Goal: Use online tool/utility

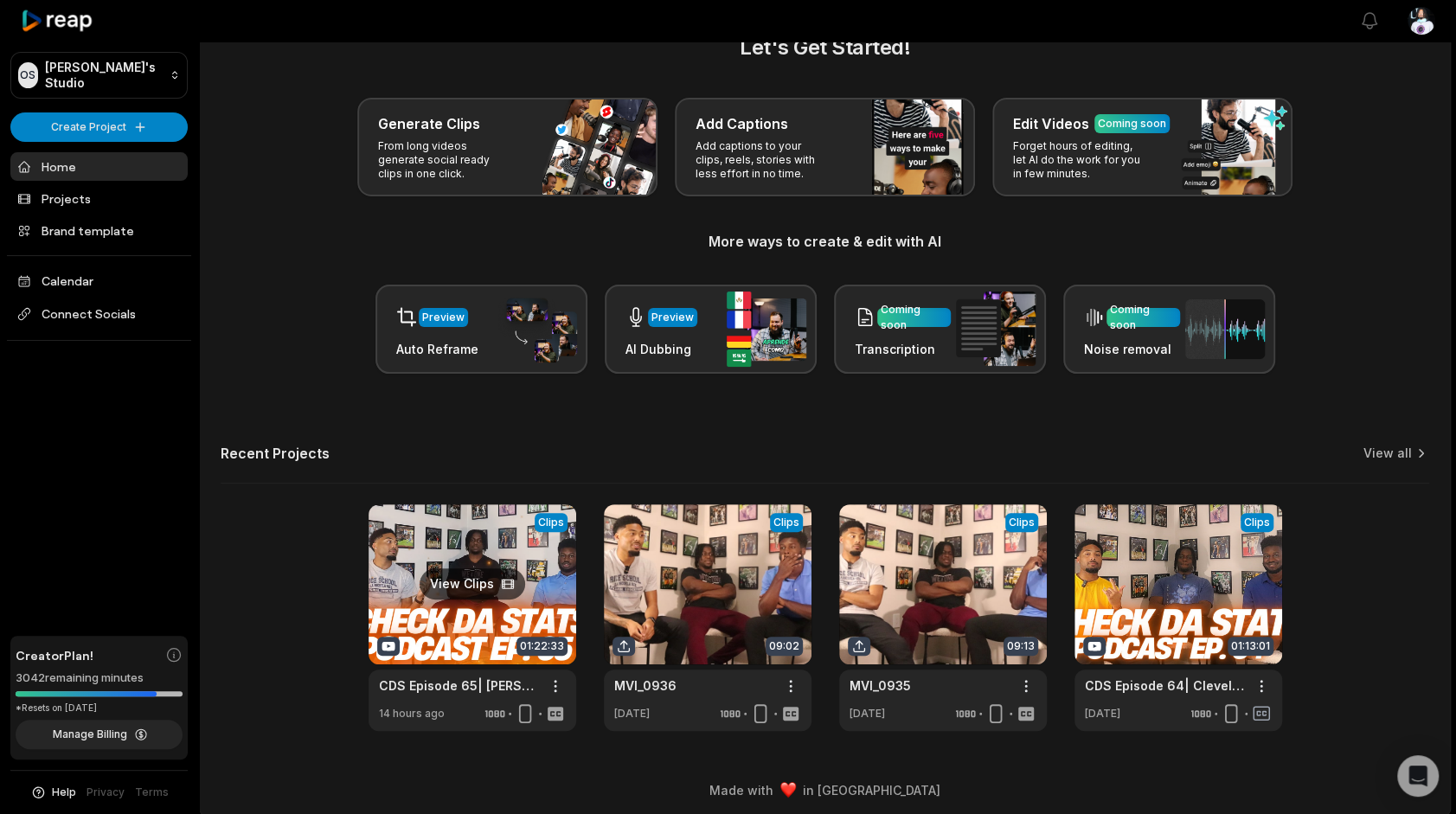
scroll to position [47, 0]
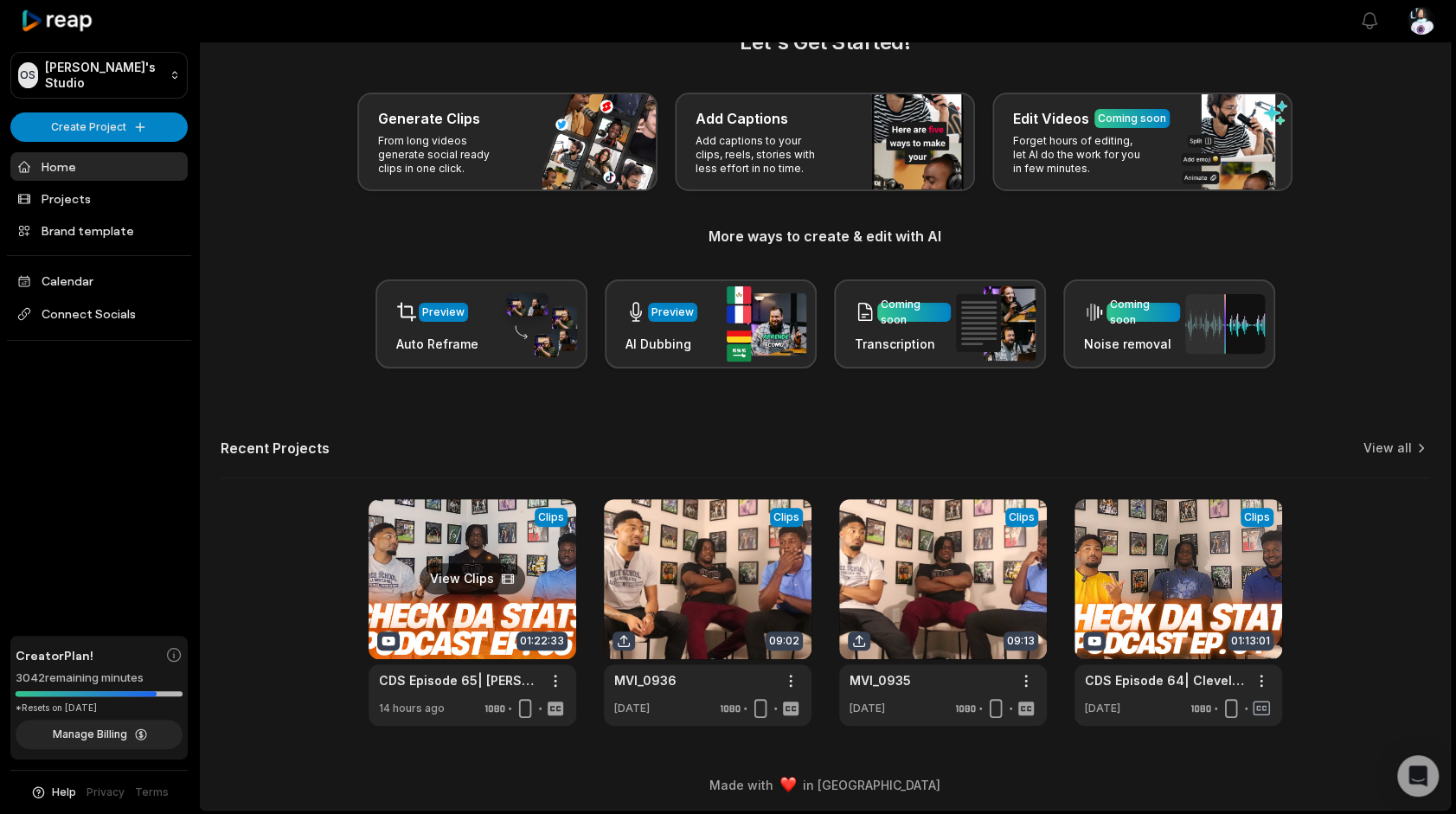
click at [472, 556] on link at bounding box center [472, 612] width 207 height 227
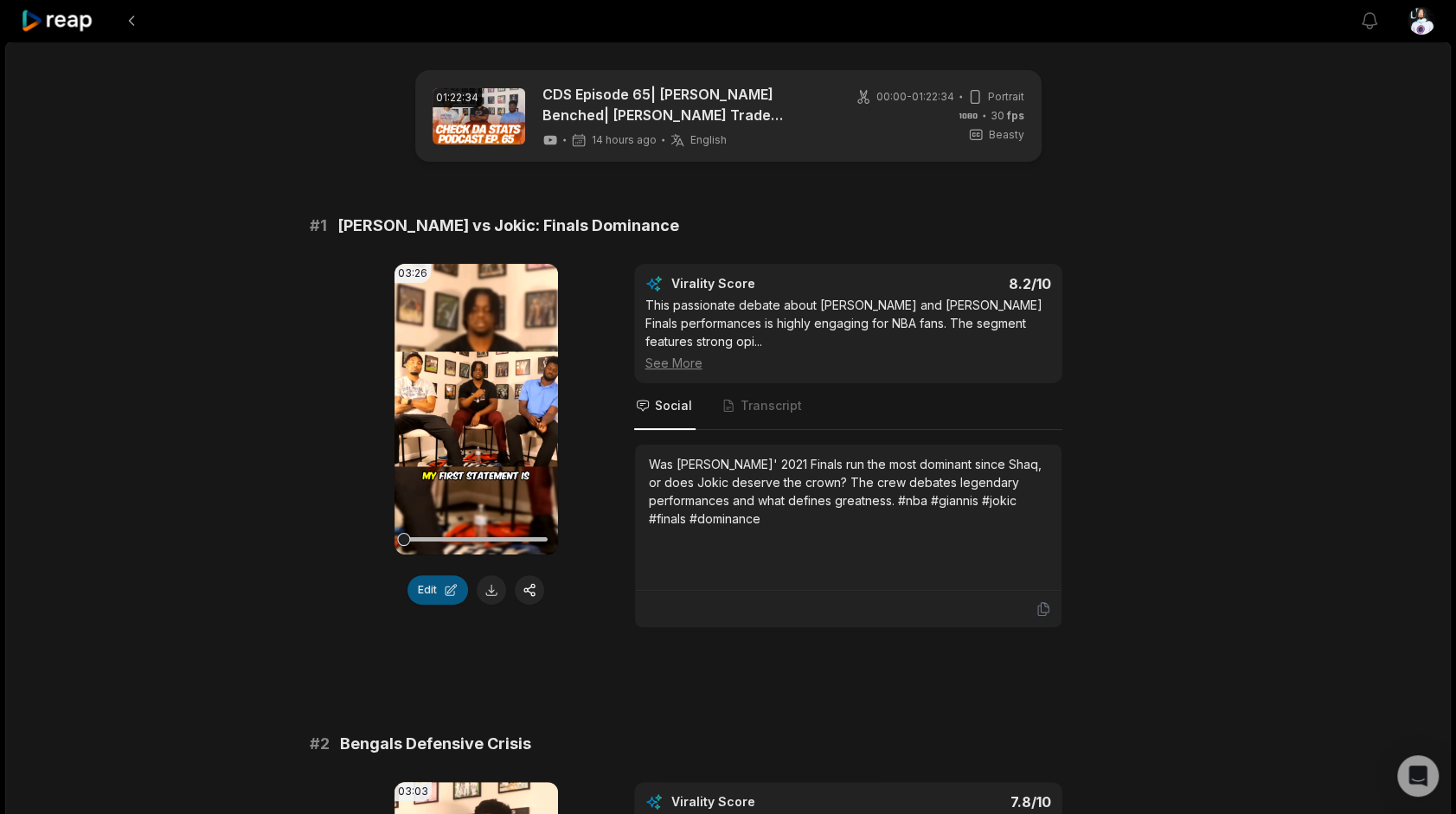
click at [416, 585] on button "Edit" at bounding box center [437, 589] width 61 height 29
